Goal: Information Seeking & Learning: Learn about a topic

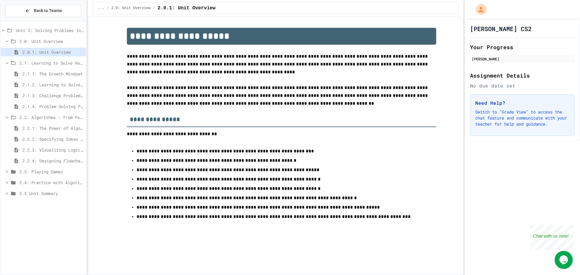
click at [67, 174] on span "2.3: Playing Games" at bounding box center [51, 171] width 64 height 6
click at [65, 182] on span "2.3.1: Understanding Games with Flowcharts" at bounding box center [52, 182] width 61 height 6
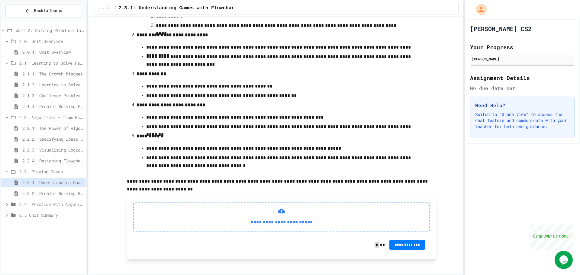
scroll to position [164, 0]
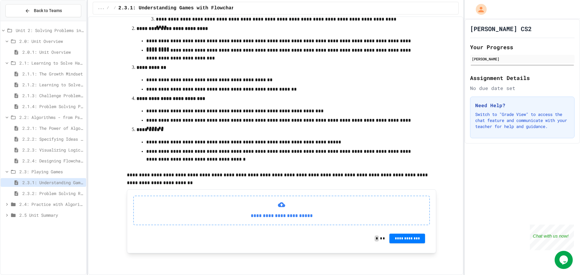
click at [69, 197] on div "2.3.2: Problem Solving Reflection" at bounding box center [43, 193] width 85 height 9
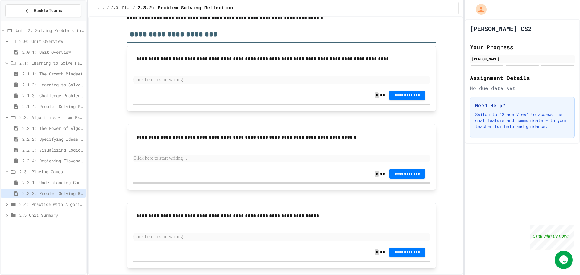
scroll to position [54, 0]
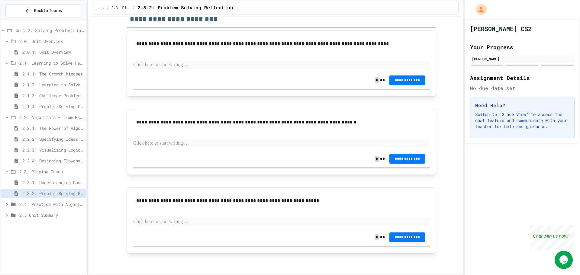
click at [53, 207] on span "2.4: Practice with Algorithms" at bounding box center [51, 204] width 64 height 6
click at [53, 216] on span "2.4.1: Algorithm Practice Exercises" at bounding box center [52, 215] width 61 height 6
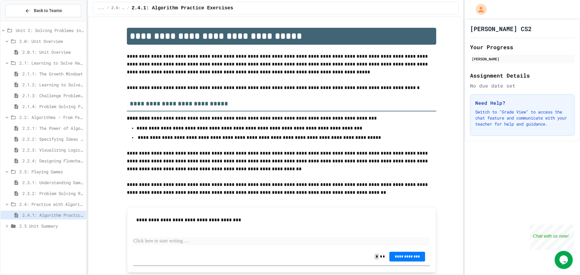
click at [51, 228] on span "2.5 Unit Summary" at bounding box center [51, 226] width 64 height 6
click at [52, 225] on div "2.5 Unit Summary" at bounding box center [43, 226] width 85 height 9
click at [66, 193] on span "2.3.2: Problem Solving Reflection" at bounding box center [52, 193] width 61 height 6
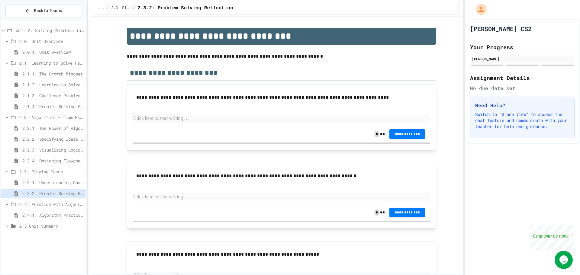
click at [188, 129] on div "**********" at bounding box center [281, 134] width 296 height 17
click at [202, 121] on p at bounding box center [281, 119] width 296 height 8
click at [401, 135] on span "**********" at bounding box center [407, 134] width 26 height 5
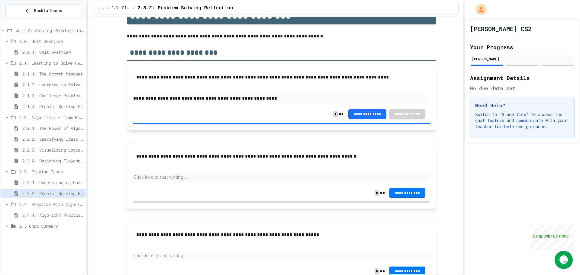
scroll to position [54, 0]
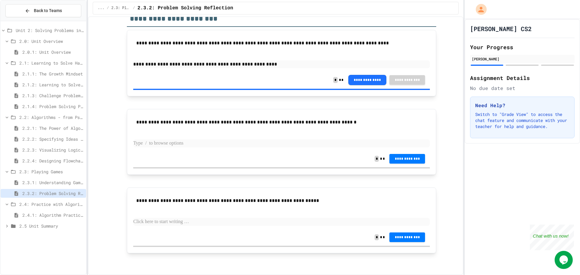
click at [182, 142] on p at bounding box center [281, 143] width 296 height 8
click at [414, 159] on span "**********" at bounding box center [407, 158] width 26 height 5
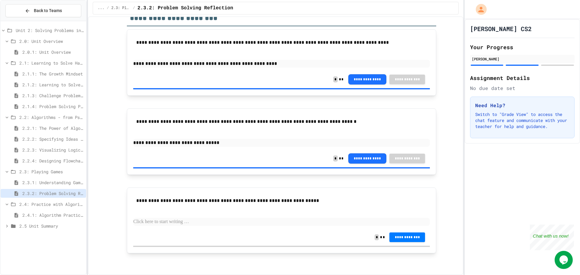
click at [205, 221] on p at bounding box center [281, 222] width 296 height 8
click at [198, 221] on p "**********" at bounding box center [281, 222] width 296 height 8
click at [248, 222] on p "**********" at bounding box center [281, 222] width 296 height 8
click at [418, 238] on button "**********" at bounding box center [407, 237] width 36 height 10
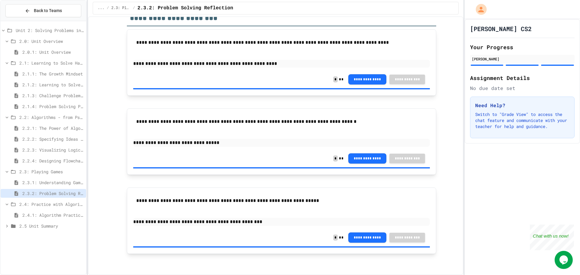
drag, startPoint x: 299, startPoint y: 162, endPoint x: 285, endPoint y: 170, distance: 15.4
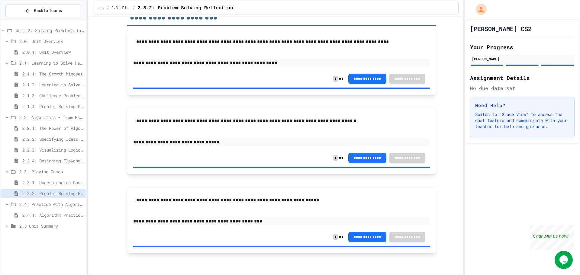
click at [67, 201] on div "2.4: Practice with Algorithms" at bounding box center [43, 204] width 85 height 9
click at [69, 205] on span "2.4: Practice with Algorithms" at bounding box center [51, 204] width 64 height 6
click at [75, 215] on span "2.4.1: Algorithm Practice Exercises" at bounding box center [52, 215] width 61 height 6
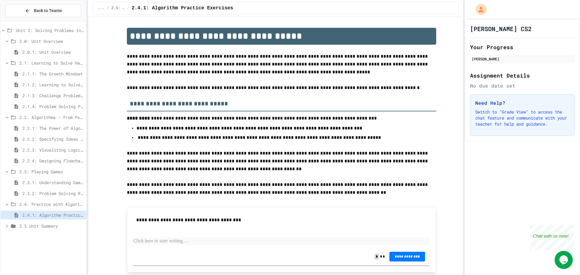
click at [51, 198] on div "2.3.2: Problem Solving Reflection" at bounding box center [43, 194] width 85 height 11
click at [50, 198] on div "2.3.2: Problem Solving Reflection" at bounding box center [43, 194] width 85 height 11
click at [47, 193] on span "2.3.2: Problem Solving Reflection" at bounding box center [52, 193] width 61 height 6
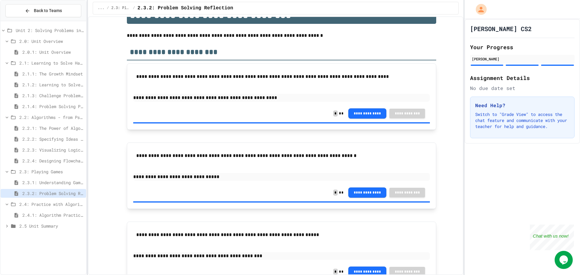
scroll to position [56, 0]
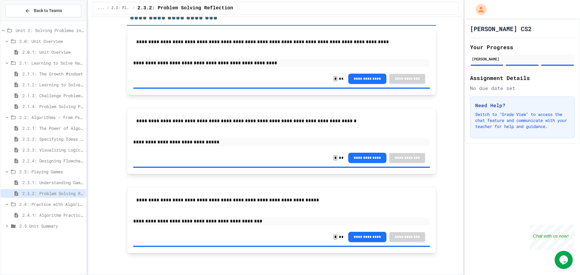
click at [72, 182] on span "2.3.1: Understanding Games with Flowcharts" at bounding box center [52, 182] width 61 height 6
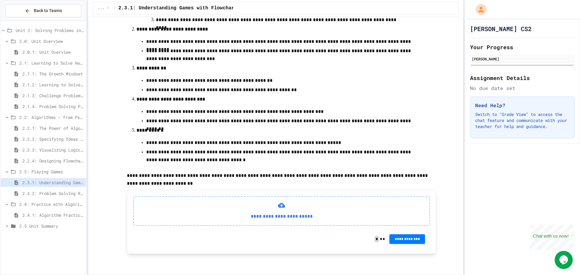
scroll to position [164, 0]
click at [59, 171] on span "2.3: Playing Games" at bounding box center [51, 171] width 64 height 6
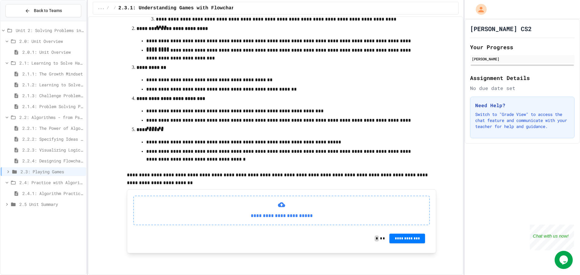
click at [56, 165] on div "2.2.4: Designing Flowcharts" at bounding box center [43, 161] width 85 height 11
click at [68, 160] on span "2.2.4: Designing Flowcharts" at bounding box center [52, 161] width 61 height 6
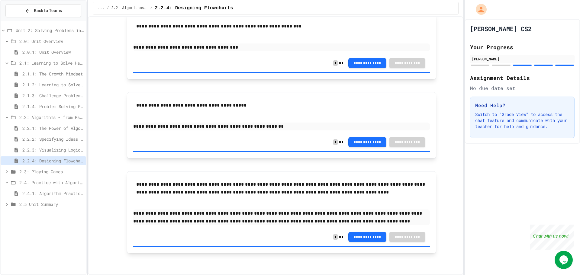
scroll to position [756, 0]
click at [42, 192] on span "2.4.1: Algorithm Practice Exercises" at bounding box center [52, 193] width 61 height 6
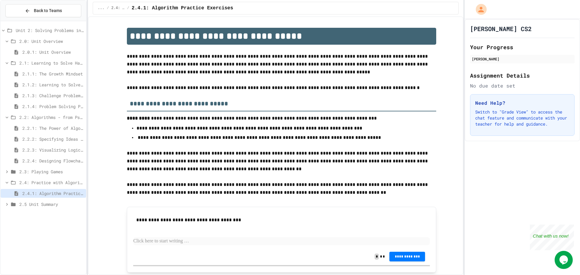
click at [62, 204] on span "2.5 Unit Summary" at bounding box center [51, 204] width 64 height 6
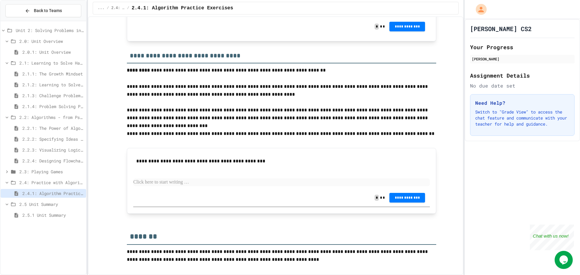
scroll to position [747, 0]
click at [65, 212] on span "2.5.1 Unit Summary" at bounding box center [52, 215] width 61 height 6
